Goal: Transaction & Acquisition: Subscribe to service/newsletter

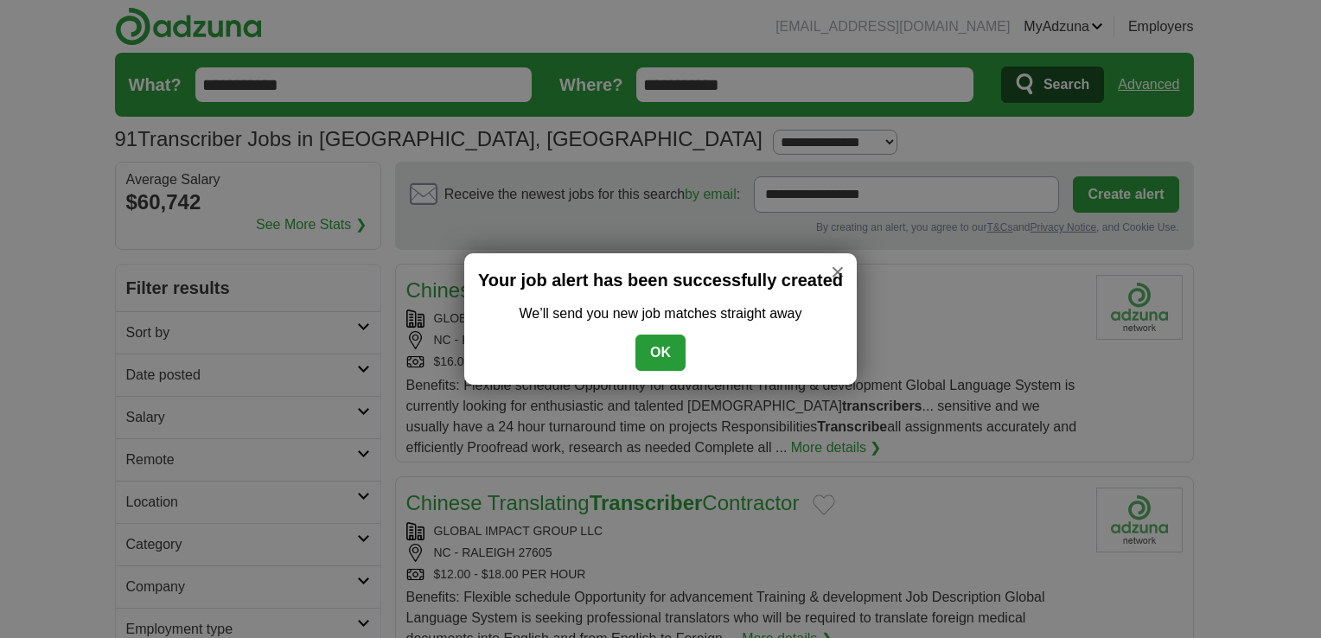
click at [661, 346] on button "OK" at bounding box center [660, 353] width 50 height 36
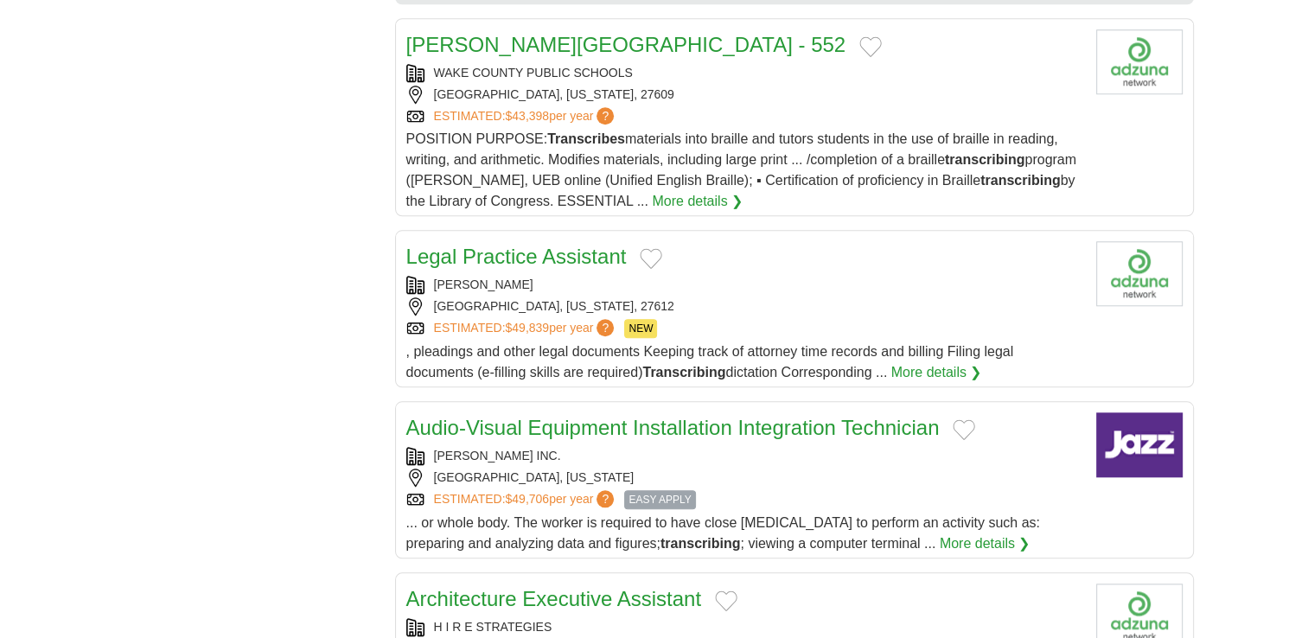
scroll to position [1641, 0]
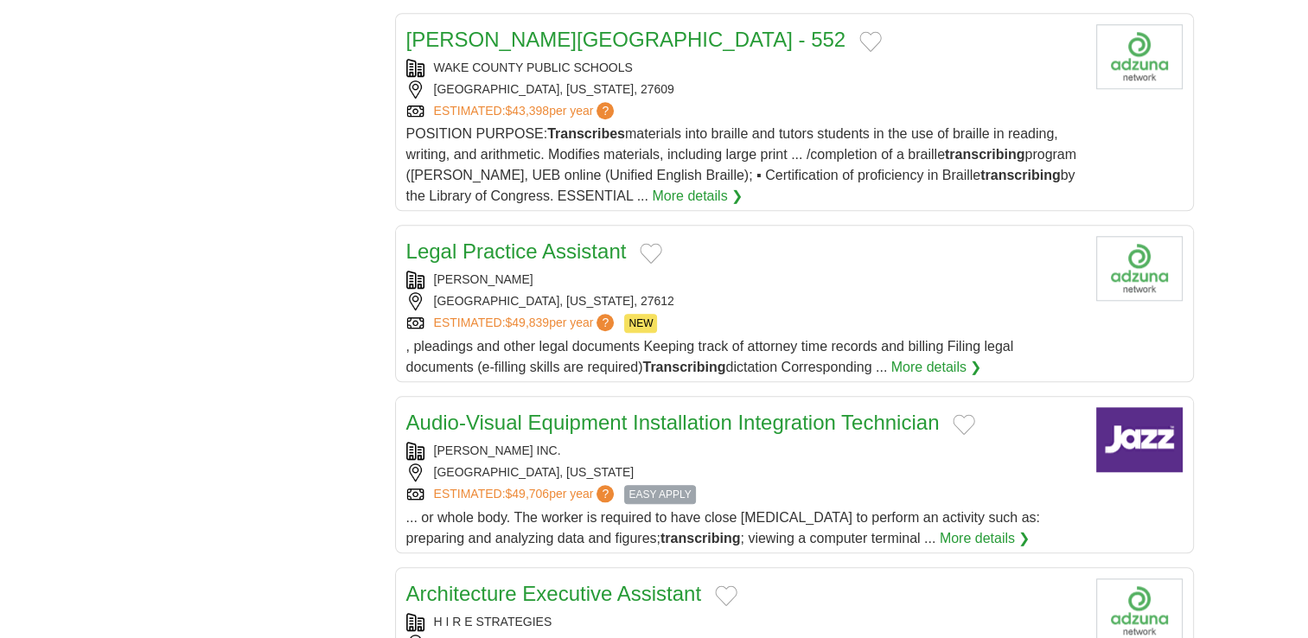
click at [951, 357] on link "More details ❯" at bounding box center [936, 367] width 91 height 21
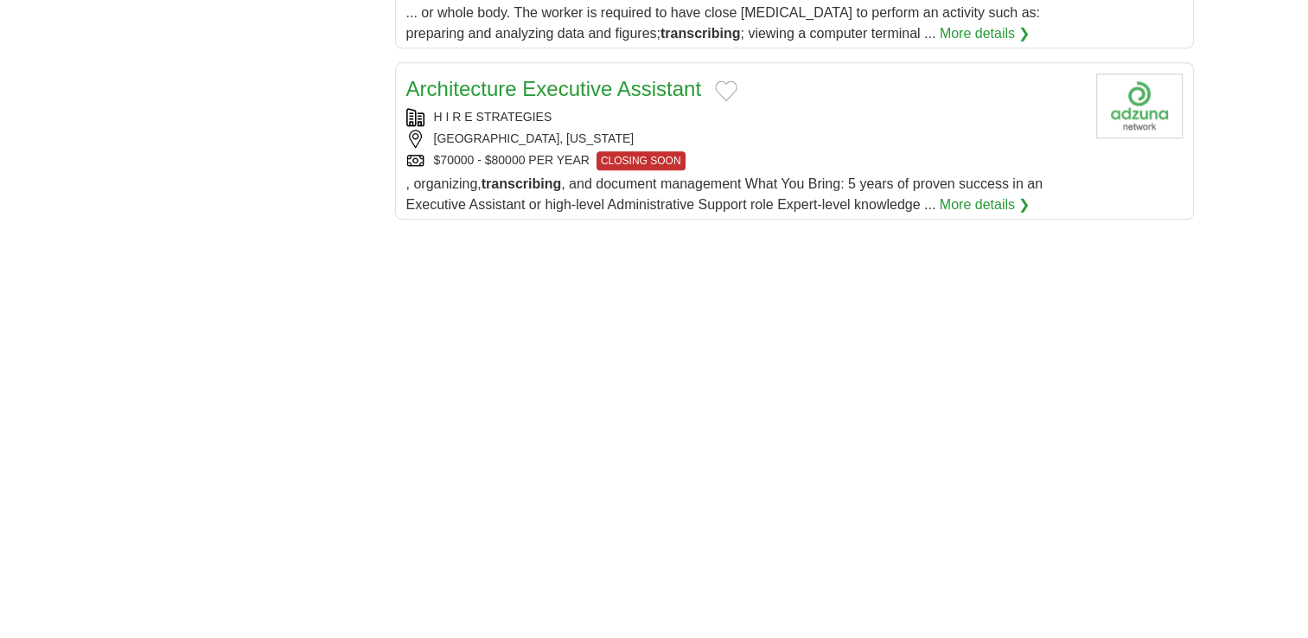
scroll to position [2177, 0]
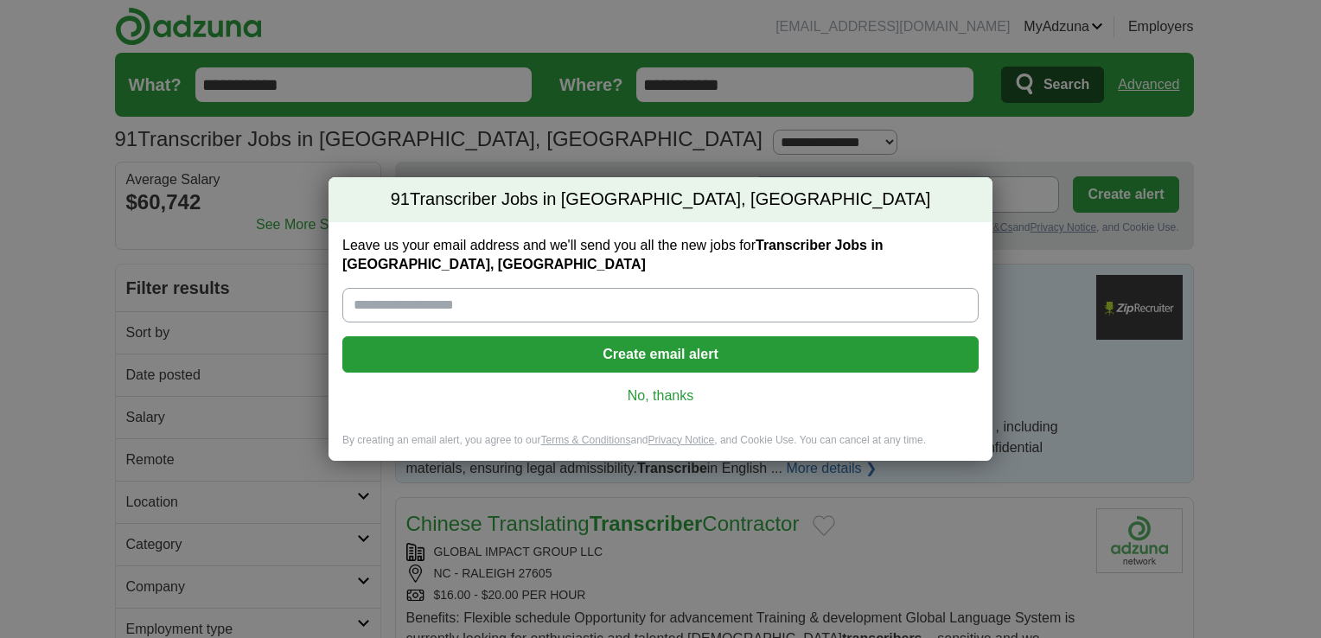
click at [661, 313] on div "Leave us your email address and we'll send you all the new jobs for Transcriber…" at bounding box center [660, 327] width 664 height 211
click at [653, 306] on input "Leave us your email address and we'll send you all the new jobs for Transcriber…" at bounding box center [660, 305] width 636 height 35
type input "**********"
click at [671, 336] on button "Create email alert" at bounding box center [660, 354] width 636 height 36
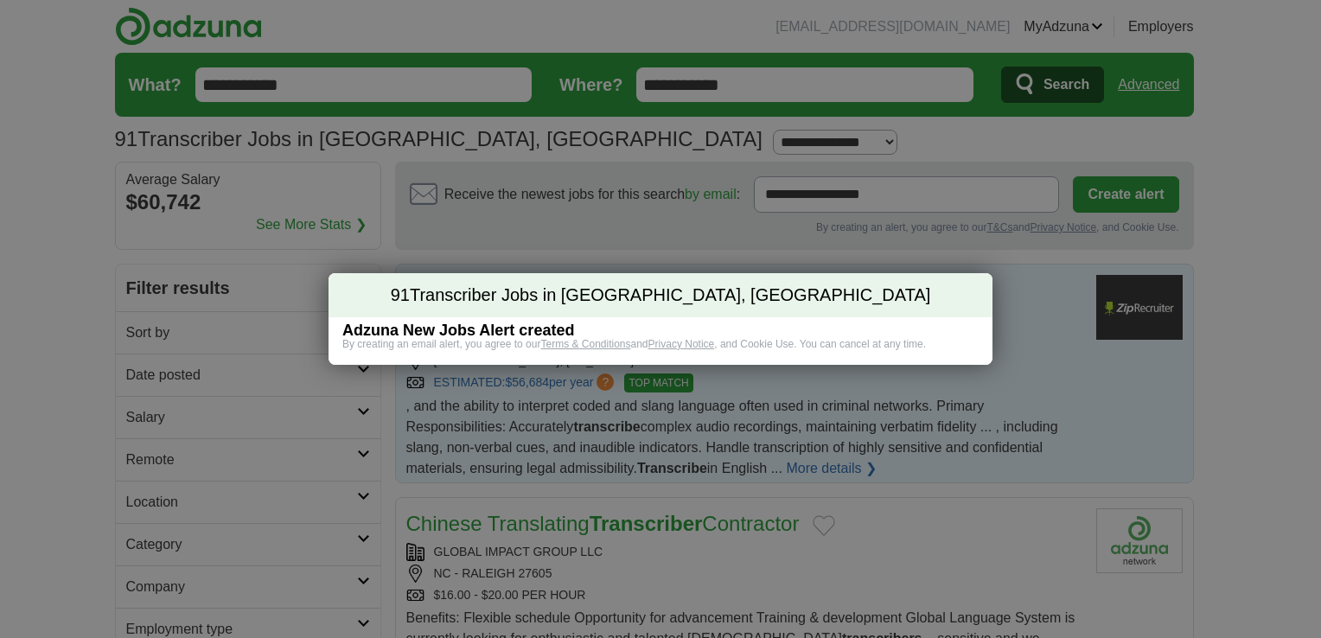
click at [671, 334] on div "91 Transcriber Jobs in [GEOGRAPHIC_DATA], [GEOGRAPHIC_DATA] Adzuna New Jobs Ale…" at bounding box center [660, 319] width 664 height 92
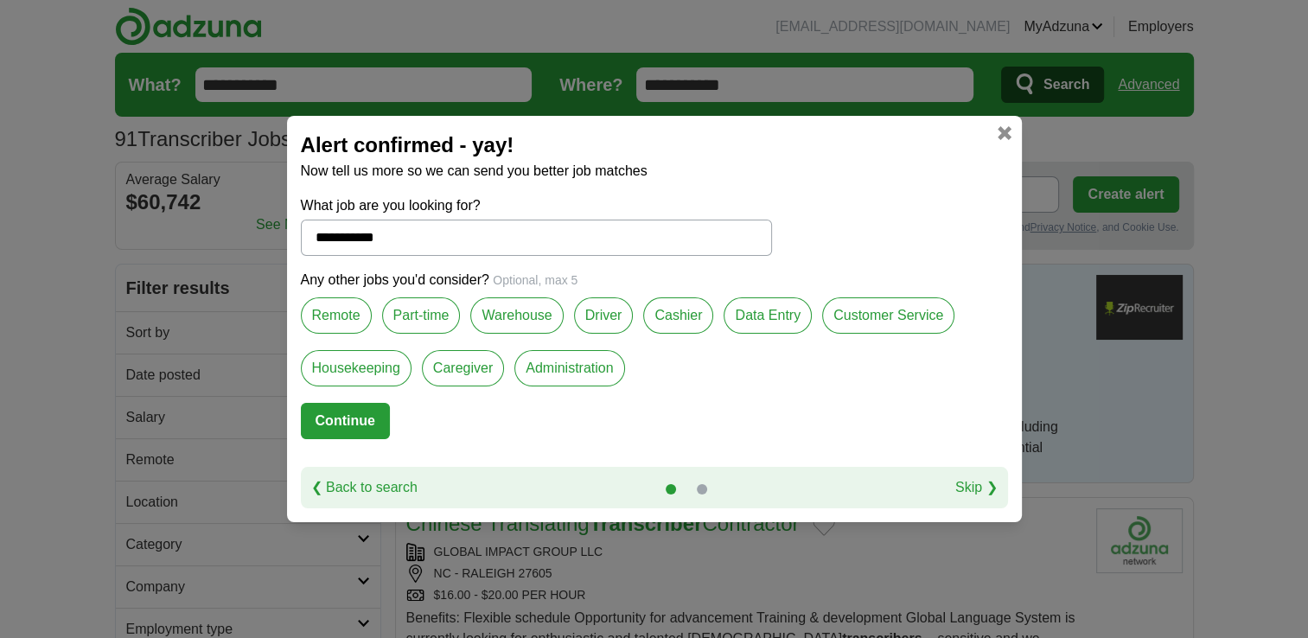
click at [349, 316] on label "Remote" at bounding box center [336, 315] width 71 height 36
click at [766, 319] on label "Data Entry" at bounding box center [768, 315] width 88 height 36
click at [424, 320] on label "Part-time" at bounding box center [421, 315] width 79 height 36
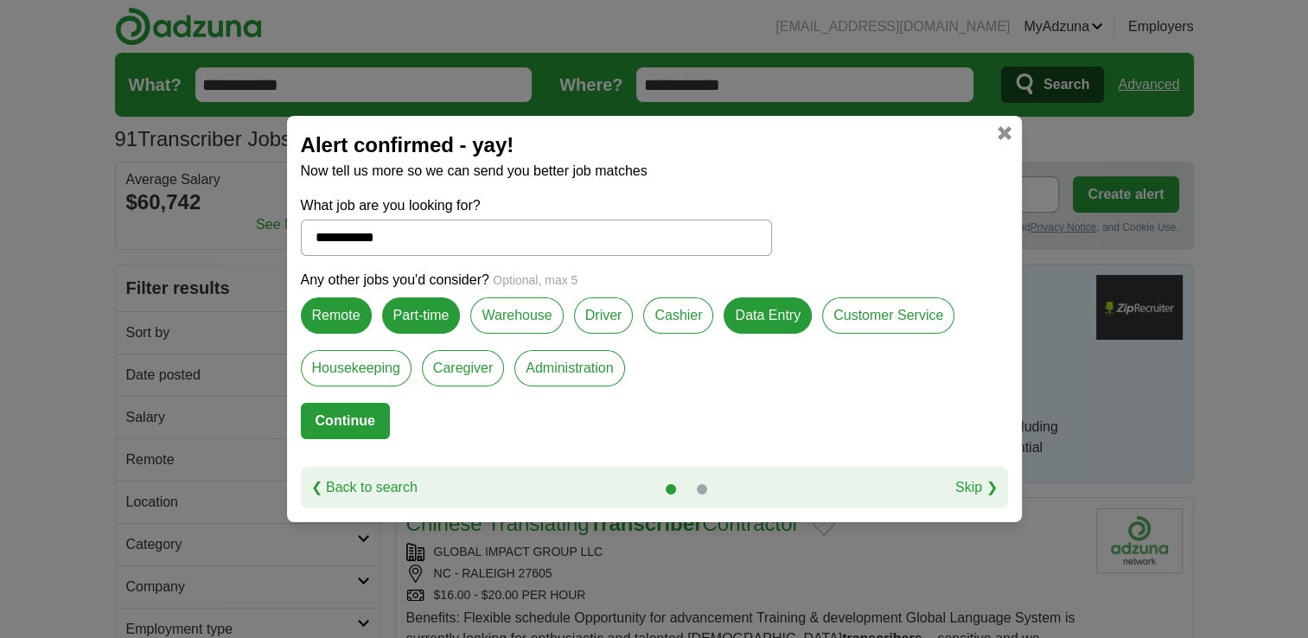
click at [360, 428] on button "Continue" at bounding box center [345, 421] width 89 height 36
select select "*"
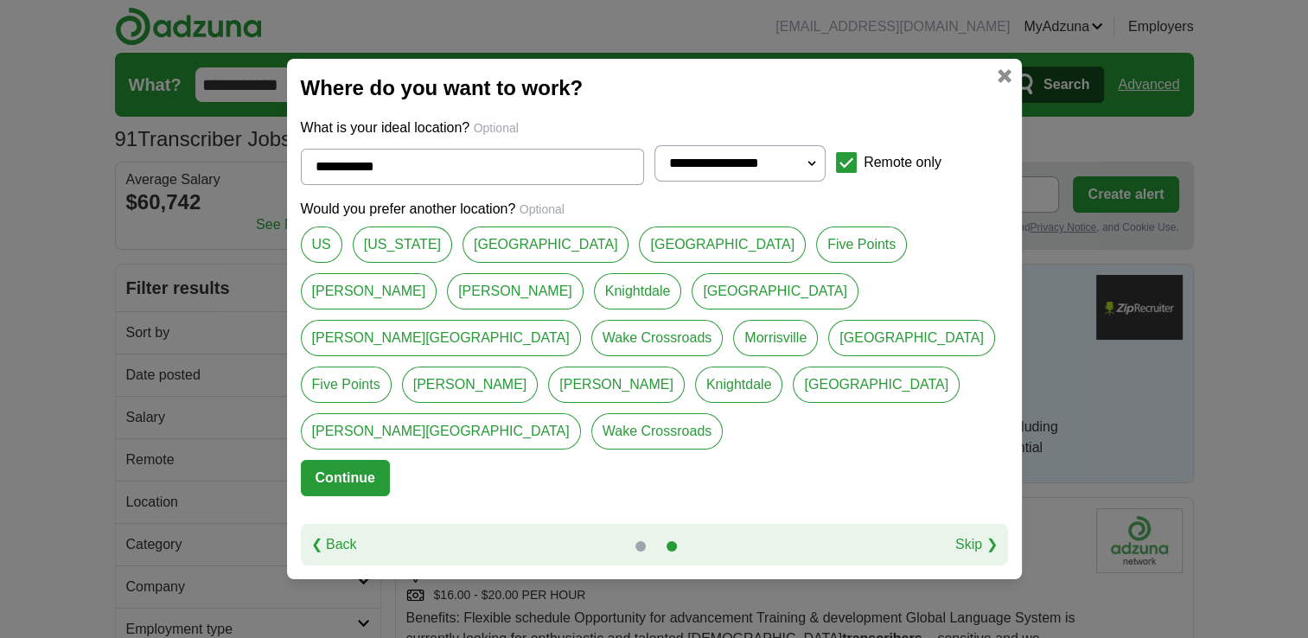
click at [320, 263] on link "US" at bounding box center [321, 244] width 41 height 36
type input "**"
click at [366, 460] on button "Continue" at bounding box center [345, 478] width 89 height 36
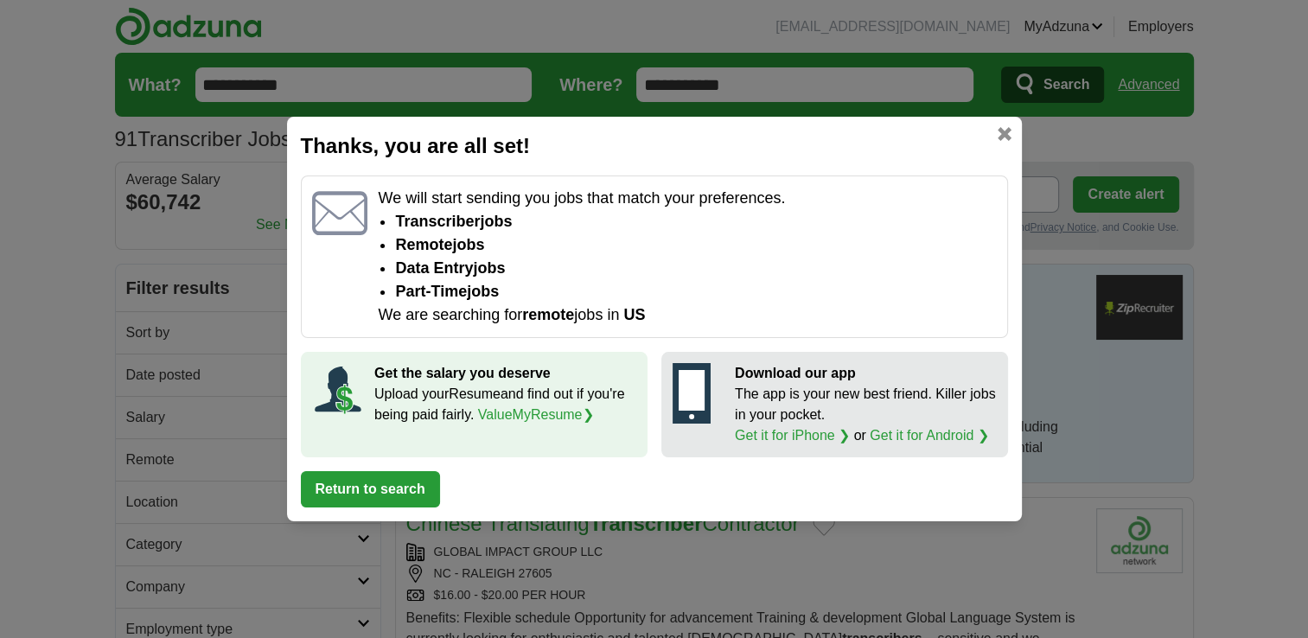
click at [388, 489] on button "Return to search" at bounding box center [370, 489] width 139 height 36
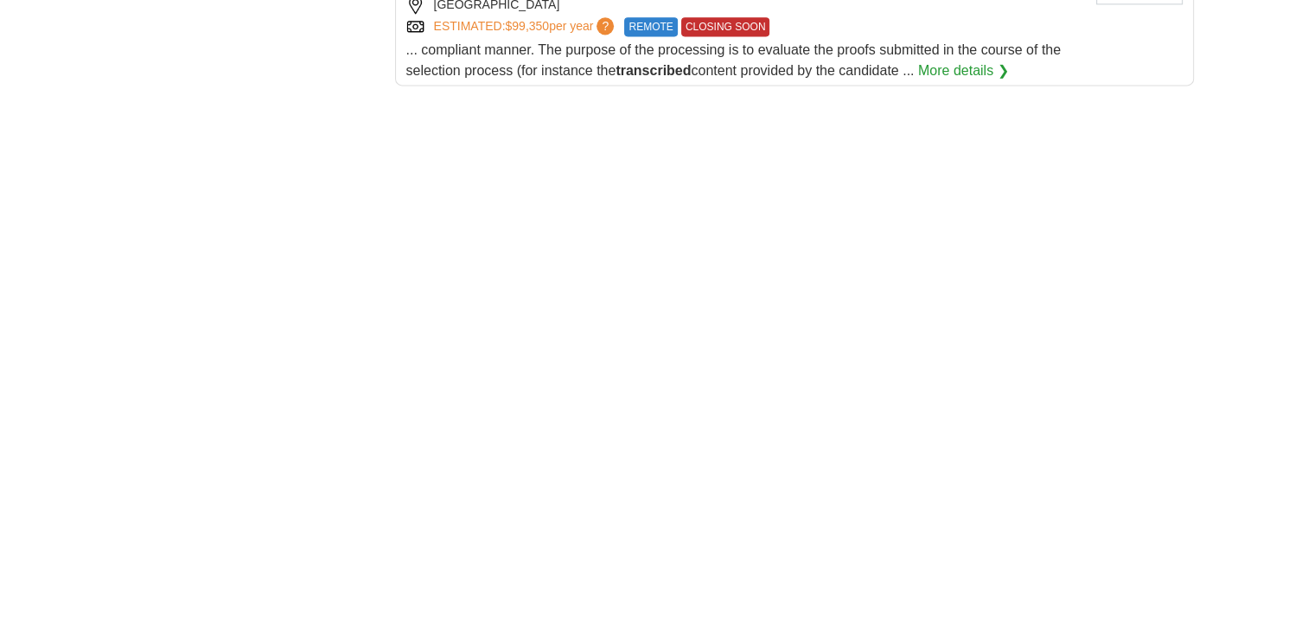
scroll to position [2522, 0]
